Goal: Information Seeking & Learning: Learn about a topic

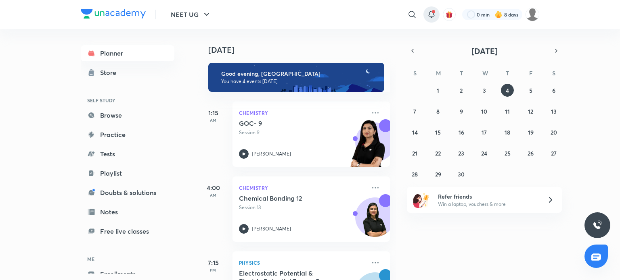
click at [430, 19] on icon at bounding box center [431, 15] width 10 height 10
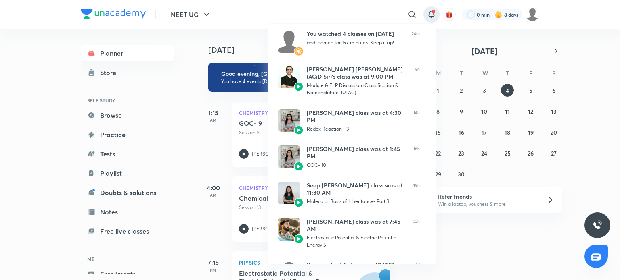
click at [360, 15] on div at bounding box center [310, 140] width 620 height 280
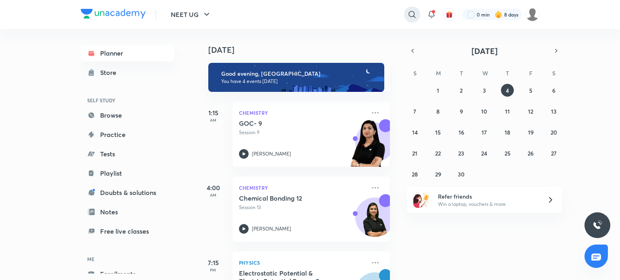
click at [410, 17] on icon at bounding box center [412, 15] width 10 height 10
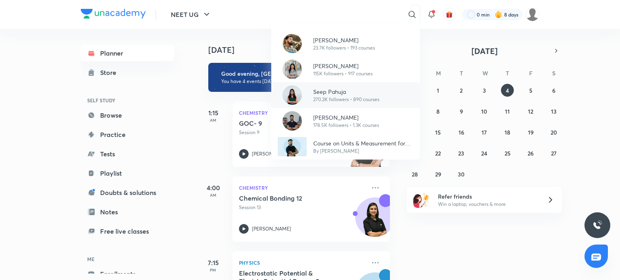
click at [345, 88] on p "Seep Pahuja" at bounding box center [346, 92] width 66 height 8
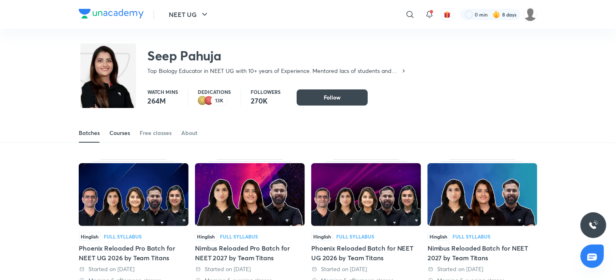
click at [118, 137] on div "Courses" at bounding box center [119, 133] width 21 height 8
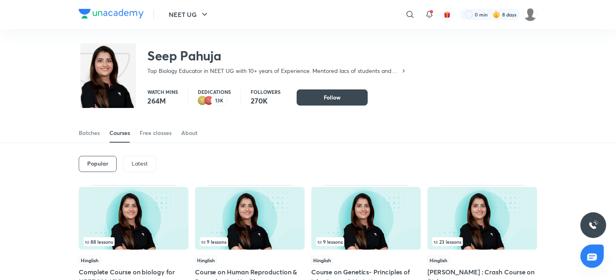
click at [137, 161] on p "Latest" at bounding box center [139, 164] width 16 height 6
click at [127, 217] on img at bounding box center [134, 218] width 110 height 63
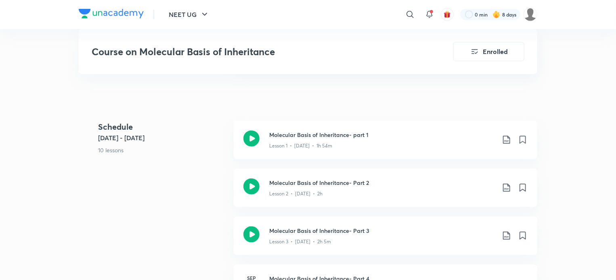
scroll to position [387, 0]
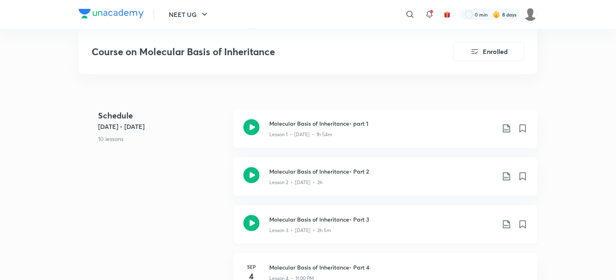
click at [245, 223] on icon at bounding box center [251, 223] width 16 height 16
